Goal: Check status: Check status

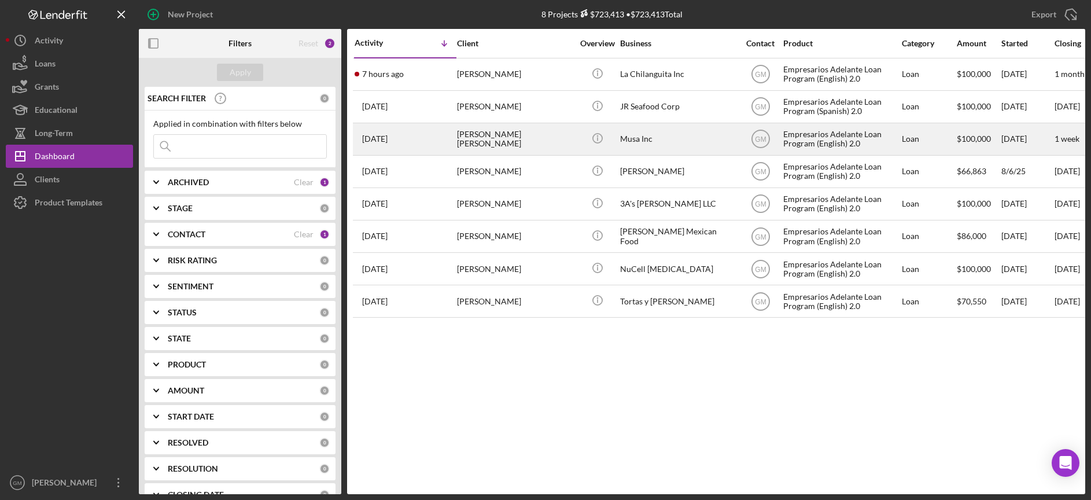
click at [637, 142] on div "Musa Inc" at bounding box center [678, 139] width 116 height 31
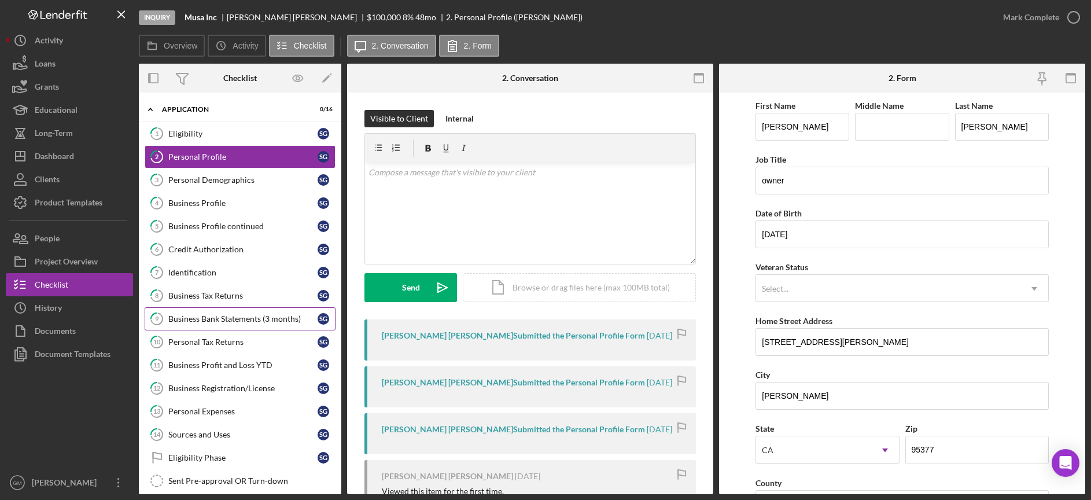
click at [239, 320] on div "Business Bank Statements (3 months)" at bounding box center [242, 318] width 149 height 9
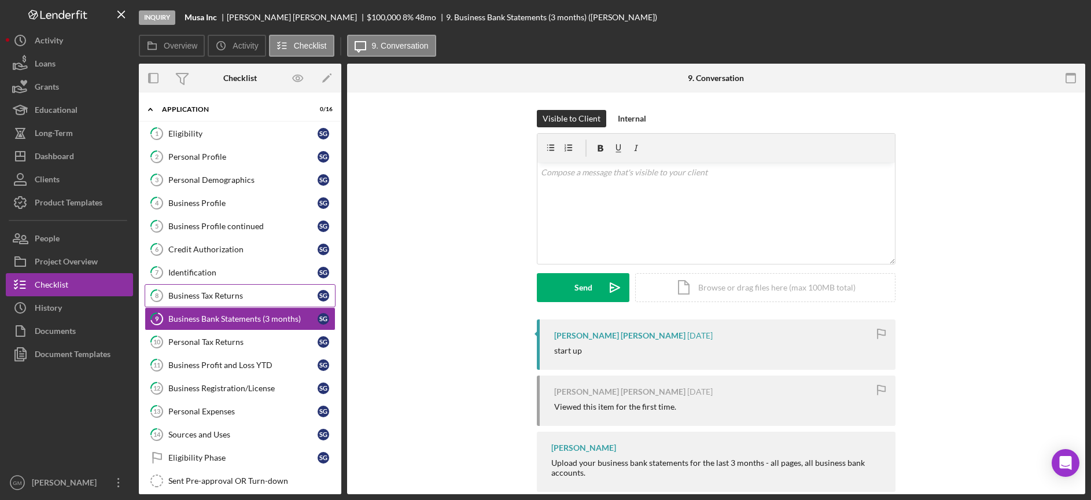
click at [238, 301] on link "8 Business Tax Returns S G" at bounding box center [240, 295] width 191 height 23
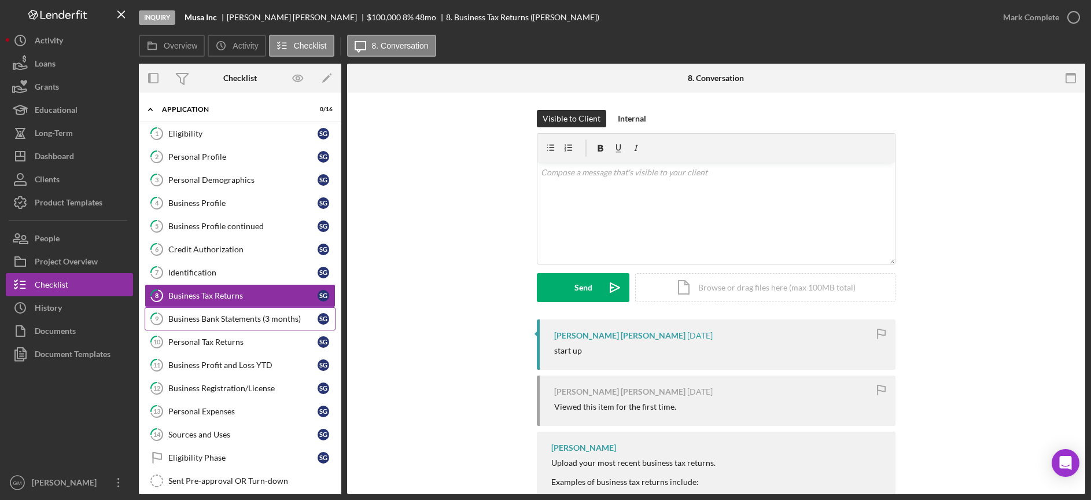
click at [233, 322] on div "Business Bank Statements (3 months)" at bounding box center [242, 318] width 149 height 9
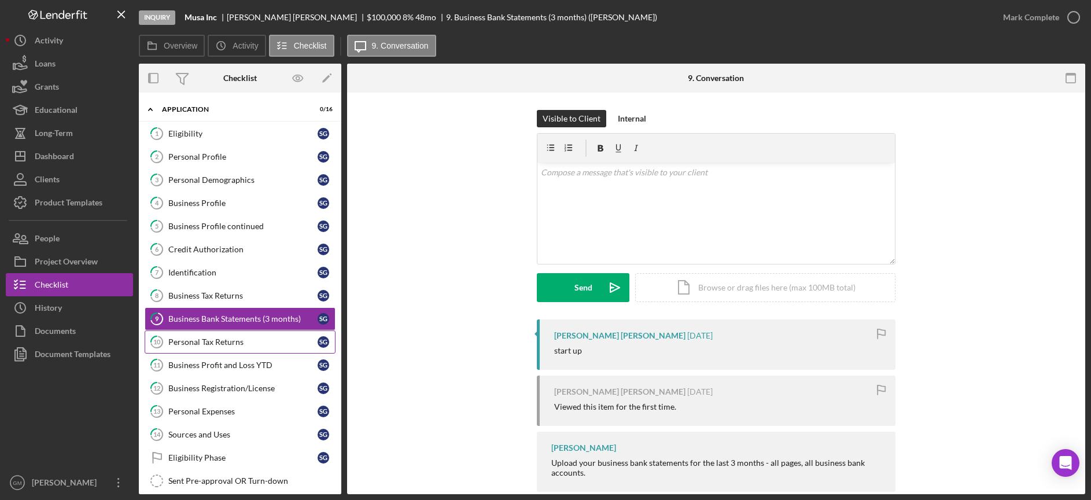
click at [225, 343] on div "Personal Tax Returns" at bounding box center [242, 341] width 149 height 9
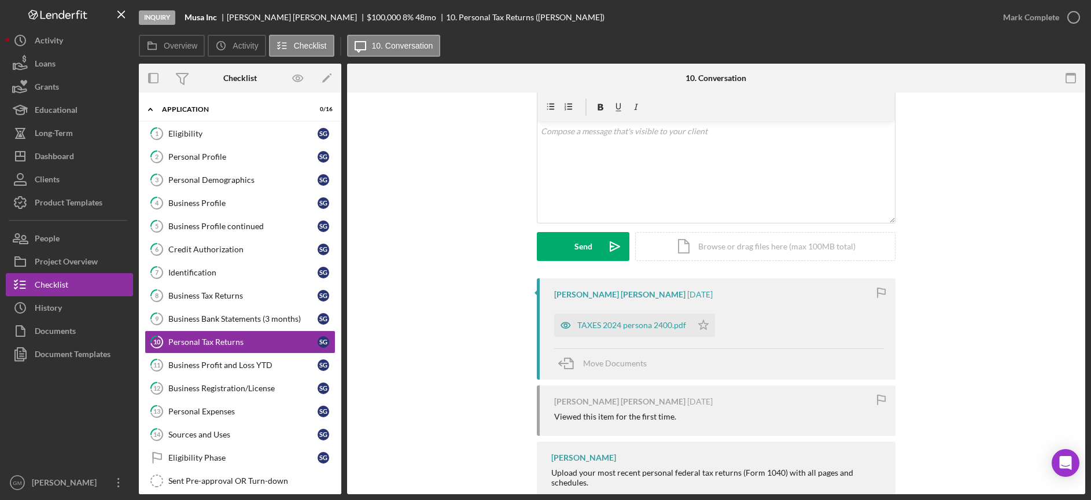
scroll to position [46, 0]
